Goal: Find specific page/section: Find specific page/section

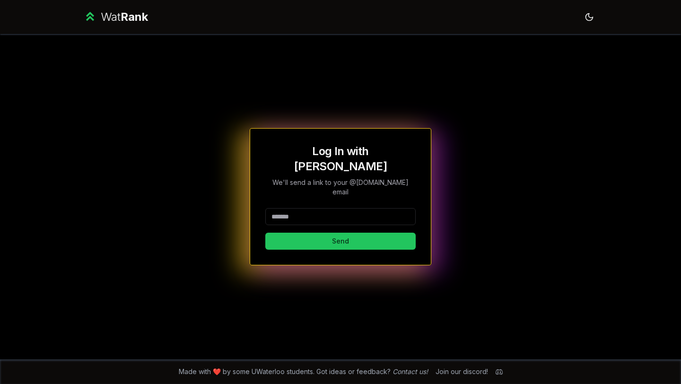
click at [301, 208] on input at bounding box center [340, 216] width 150 height 17
click at [298, 233] on button "Send" at bounding box center [340, 241] width 150 height 17
type input "********"
click at [297, 233] on button "Send" at bounding box center [340, 241] width 150 height 17
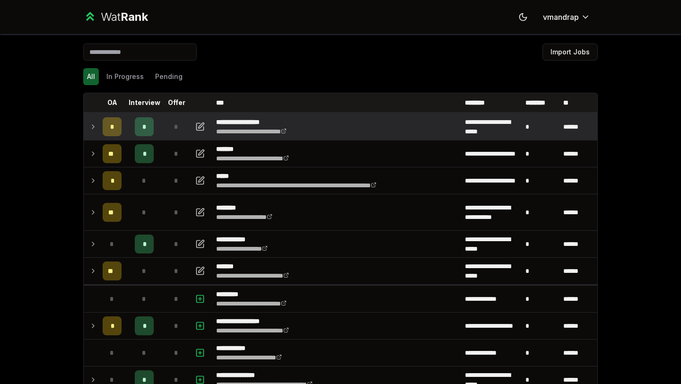
click at [96, 126] on icon at bounding box center [93, 126] width 8 height 11
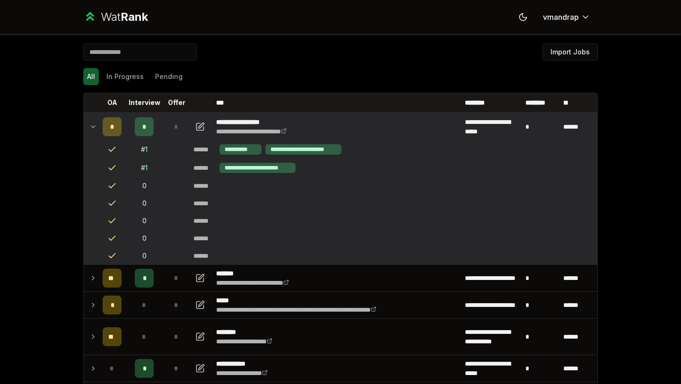
click at [94, 130] on icon at bounding box center [93, 126] width 8 height 11
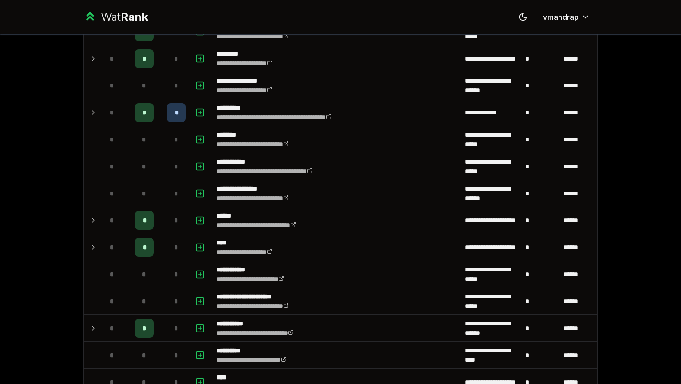
scroll to position [713, 0]
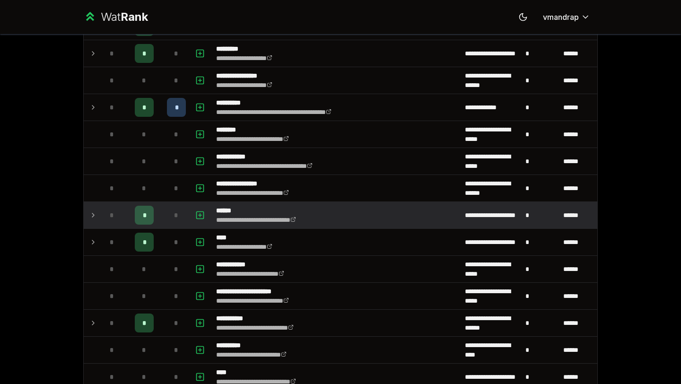
click at [96, 217] on icon at bounding box center [93, 215] width 8 height 11
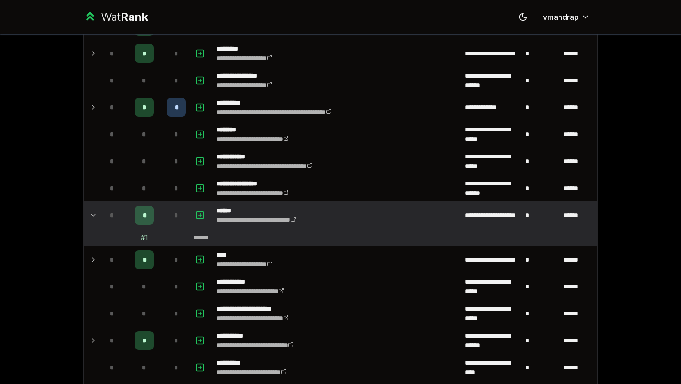
click at [96, 217] on icon at bounding box center [93, 215] width 8 height 11
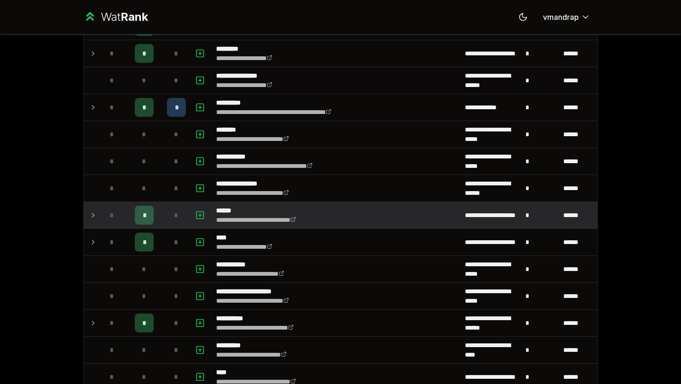
click at [139, 216] on div "*" at bounding box center [144, 215] width 19 height 19
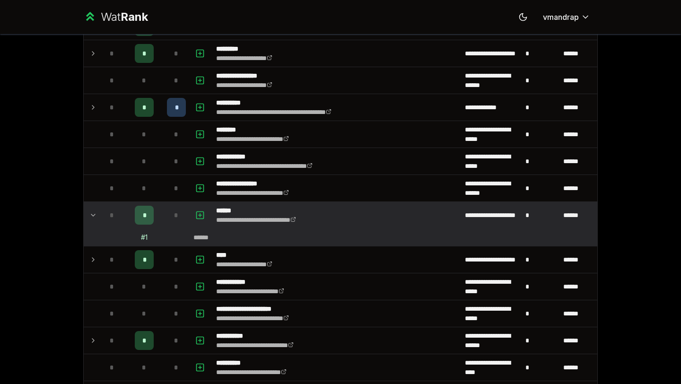
click at [143, 217] on span "*" at bounding box center [144, 214] width 3 height 9
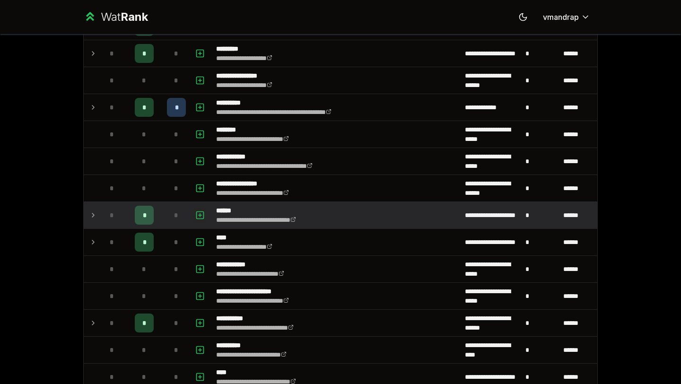
click at [200, 214] on icon "button" at bounding box center [200, 214] width 0 height 3
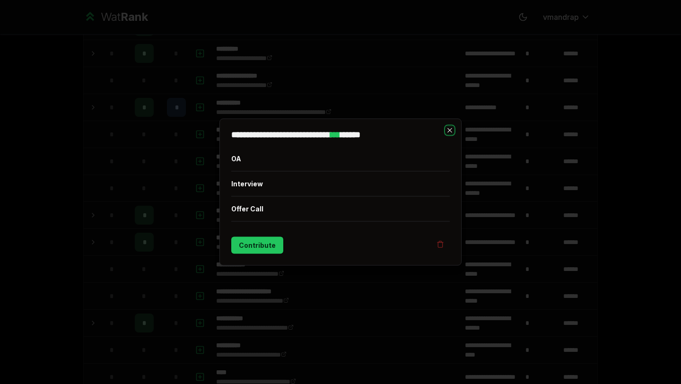
click at [450, 129] on icon "button" at bounding box center [449, 130] width 4 height 4
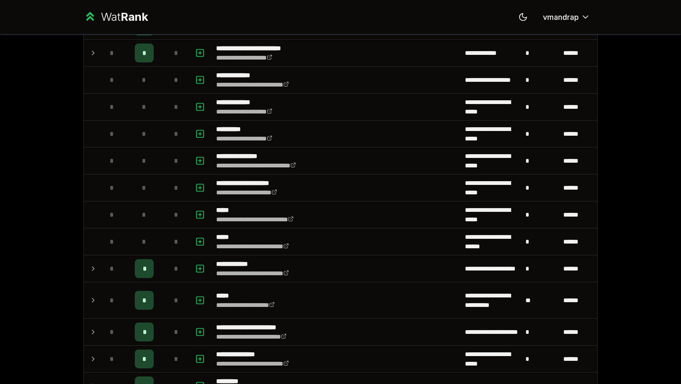
scroll to position [0, 0]
